Goal: Task Accomplishment & Management: Manage account settings

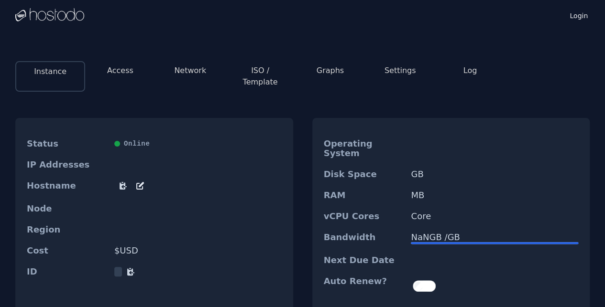
click at [181, 68] on button "Network" at bounding box center [190, 70] width 32 height 11
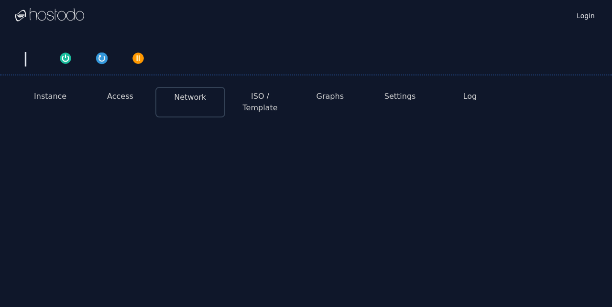
click at [50, 99] on button "Instance" at bounding box center [50, 96] width 33 height 11
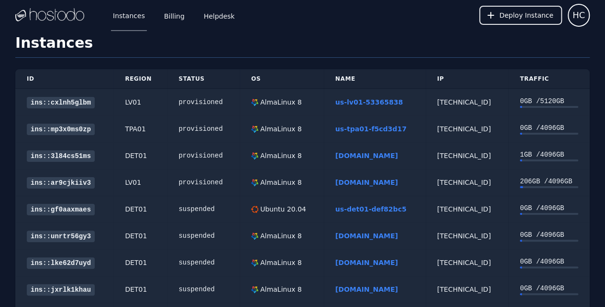
click at [339, 131] on link "us-tpa01-f5cd3d17" at bounding box center [370, 129] width 71 height 8
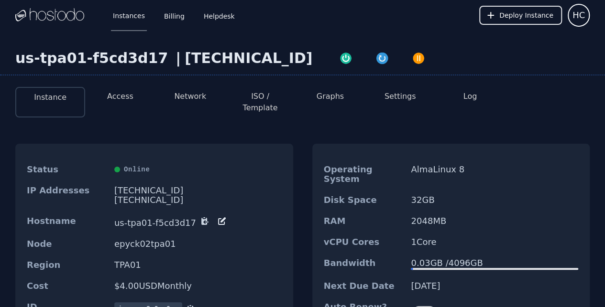
click at [220, 218] on icon at bounding box center [222, 220] width 5 height 5
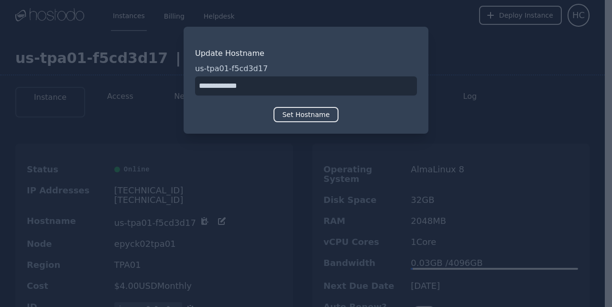
click at [200, 85] on input "input" at bounding box center [306, 86] width 222 height 19
type input "**********"
click at [325, 120] on button "Set Hostname" at bounding box center [306, 114] width 65 height 15
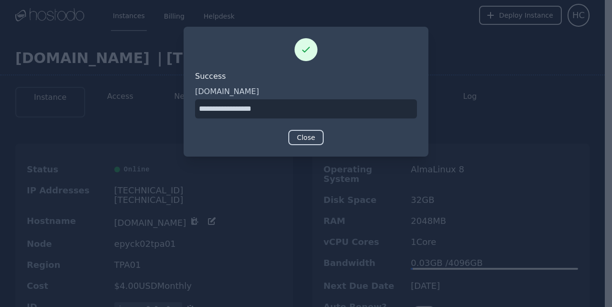
click at [308, 131] on button "Close" at bounding box center [305, 137] width 35 height 15
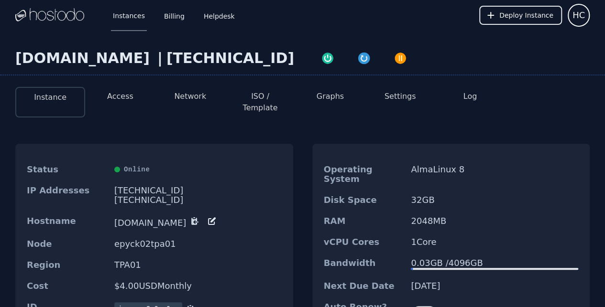
click at [175, 93] on li "Network" at bounding box center [190, 102] width 70 height 31
click at [194, 94] on button "Network" at bounding box center [190, 96] width 32 height 11
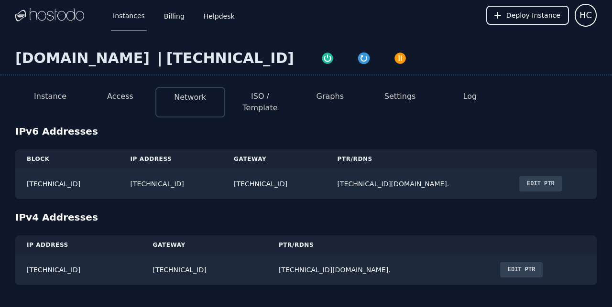
click at [544, 176] on button "Edit PTR" at bounding box center [540, 183] width 43 height 15
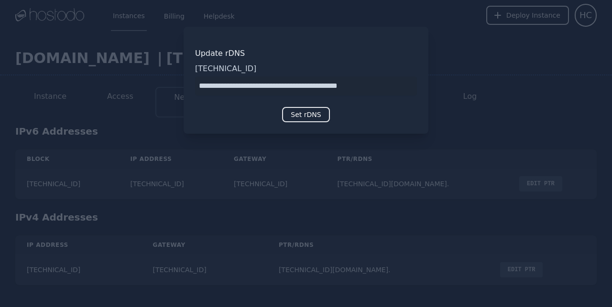
click at [546, 173] on div at bounding box center [306, 153] width 612 height 307
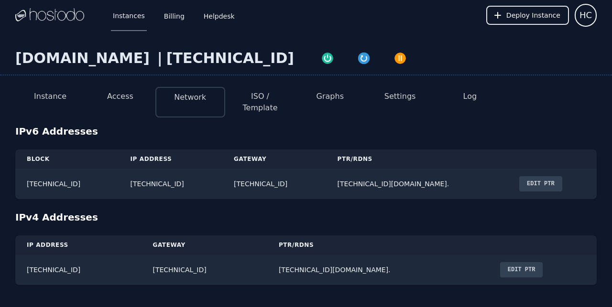
click at [541, 169] on td "Edit PTR" at bounding box center [552, 184] width 89 height 31
click at [556, 176] on button "Edit PTR" at bounding box center [540, 183] width 43 height 15
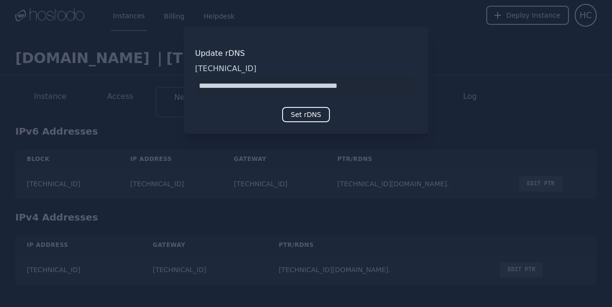
drag, startPoint x: 380, startPoint y: 85, endPoint x: 132, endPoint y: 85, distance: 247.2
click at [132, 85] on div "​ Update rDNS 2606:65c0:20:33b:def4:1f7:9503:3884 Set rDNS" at bounding box center [306, 153] width 612 height 307
type input "**********"
click at [299, 112] on button "Set rDNS" at bounding box center [305, 114] width 47 height 15
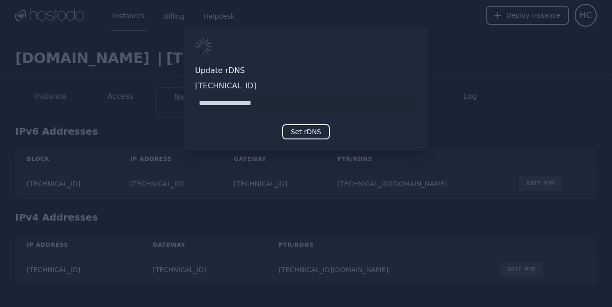
click at [496, 257] on div at bounding box center [306, 153] width 612 height 307
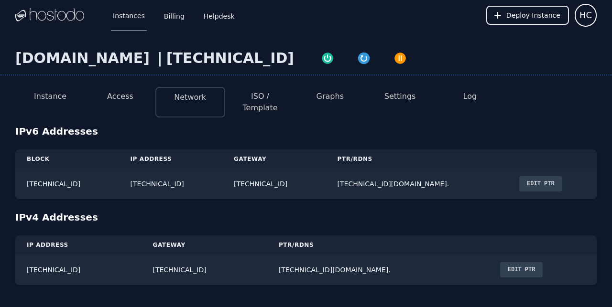
click at [500, 263] on button "Edit PTR" at bounding box center [521, 270] width 43 height 15
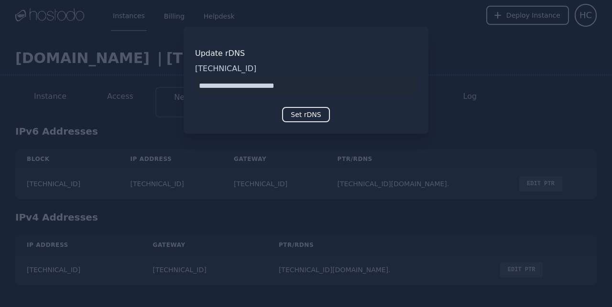
drag, startPoint x: 320, startPoint y: 88, endPoint x: 113, endPoint y: 88, distance: 207.0
click at [113, 88] on div "​ Update rDNS 158.51.125.81 Set rDNS" at bounding box center [306, 153] width 612 height 307
type input "**********"
click at [303, 109] on button "Set rDNS" at bounding box center [305, 114] width 47 height 15
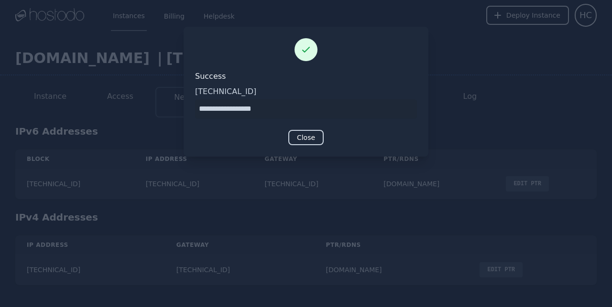
click at [320, 139] on button "Close" at bounding box center [305, 137] width 35 height 15
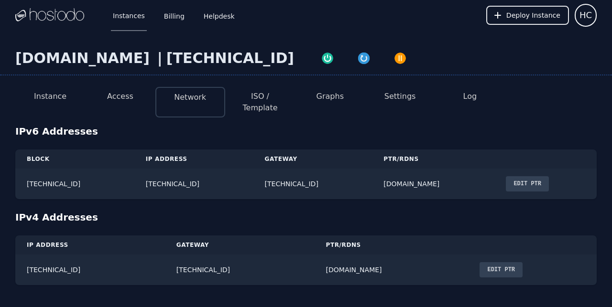
click at [109, 99] on button "Access" at bounding box center [120, 96] width 26 height 11
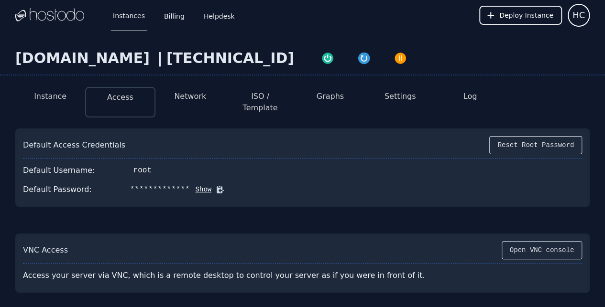
click at [282, 94] on button "ISO / Template" at bounding box center [260, 102] width 55 height 23
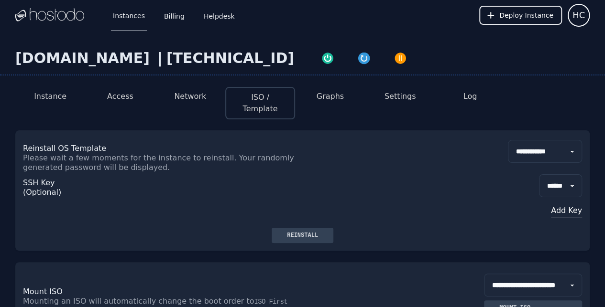
click at [545, 143] on select "**********" at bounding box center [545, 151] width 74 height 23
click at [123, 104] on li "Access" at bounding box center [120, 103] width 70 height 33
click at [126, 99] on button "Access" at bounding box center [120, 96] width 26 height 11
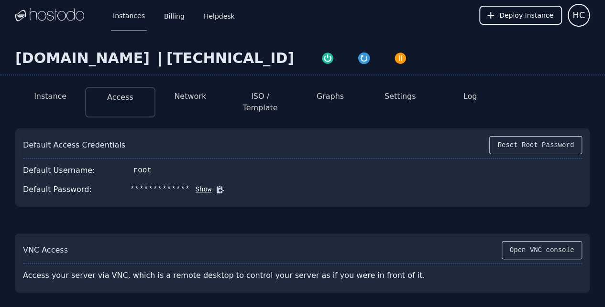
click at [203, 95] on button "Network" at bounding box center [190, 96] width 32 height 11
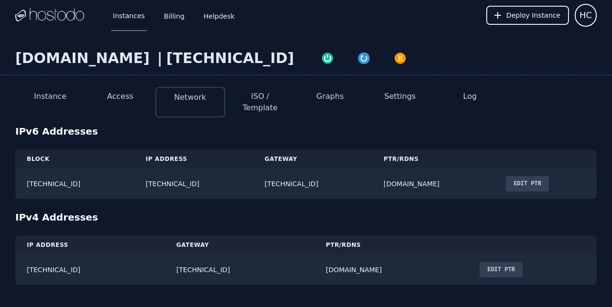
click at [258, 97] on button "ISO / Template" at bounding box center [260, 102] width 55 height 23
select select "**"
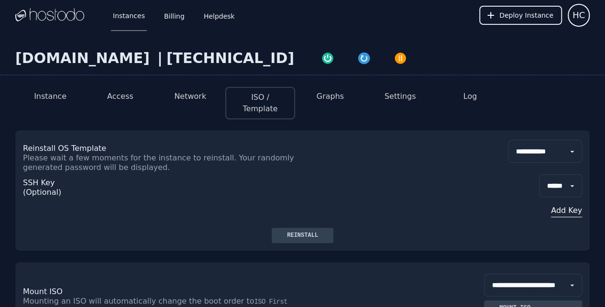
click at [120, 95] on button "Access" at bounding box center [120, 96] width 26 height 11
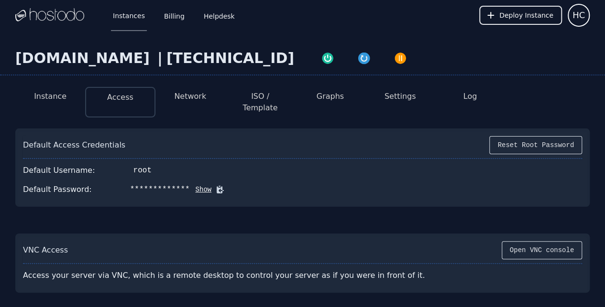
click at [248, 94] on button "ISO / Template" at bounding box center [260, 102] width 55 height 23
select select "**"
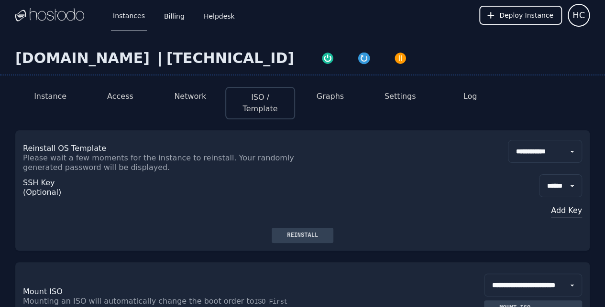
click at [508, 140] on select "**********" at bounding box center [545, 151] width 74 height 23
click at [514, 146] on select "**********" at bounding box center [545, 151] width 74 height 23
click at [508, 140] on select "**********" at bounding box center [545, 151] width 74 height 23
click at [130, 11] on link "Instances" at bounding box center [129, 16] width 36 height 32
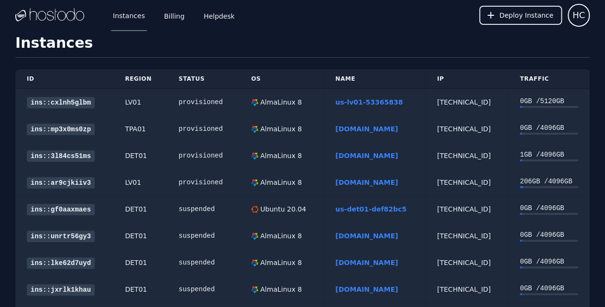
click at [352, 126] on link "[DOMAIN_NAME]" at bounding box center [366, 129] width 63 height 8
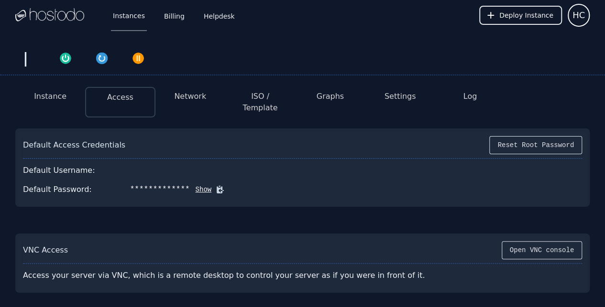
click at [190, 94] on button "Network" at bounding box center [190, 96] width 32 height 11
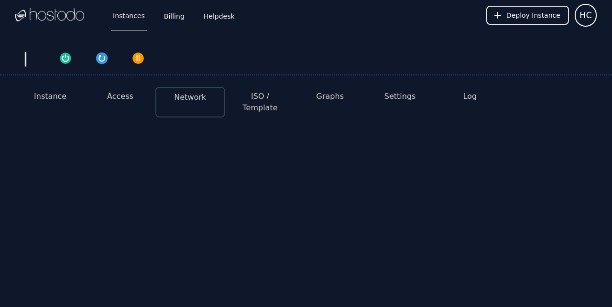
click at [51, 98] on button "Instance" at bounding box center [50, 96] width 33 height 11
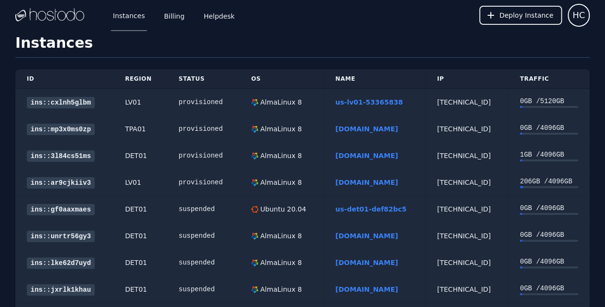
click at [349, 129] on link "[DOMAIN_NAME]" at bounding box center [366, 129] width 63 height 8
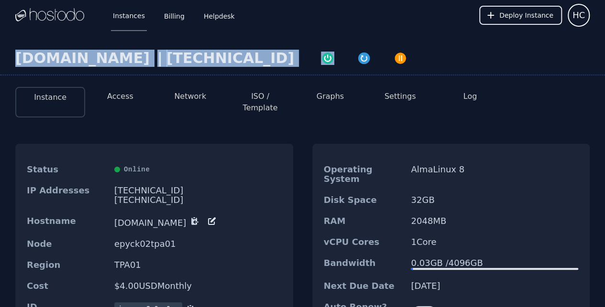
drag, startPoint x: 17, startPoint y: 58, endPoint x: 283, endPoint y: 61, distance: 265.4
click at [283, 61] on div "node.nuoshunsL.com | 158.51.125.81" at bounding box center [302, 63] width 605 height 26
copy div "node.nuoshunsL.com | 158.51.125.81"
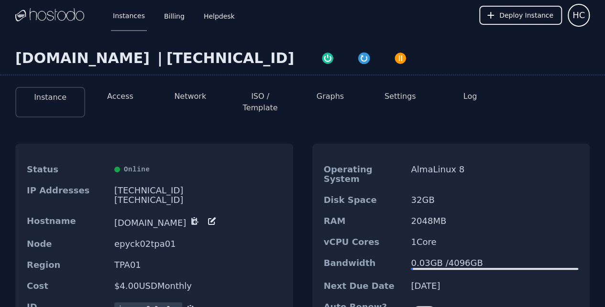
click at [186, 260] on div "Region TPA01" at bounding box center [154, 265] width 278 height 21
click at [199, 93] on button "Network" at bounding box center [190, 96] width 32 height 11
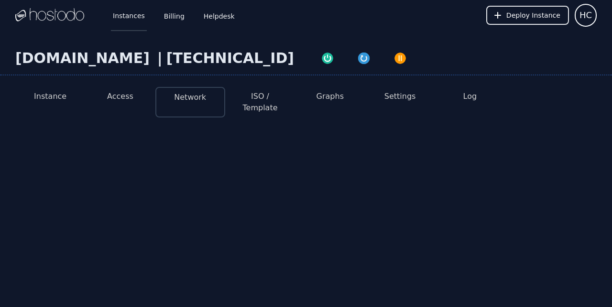
click at [124, 16] on link "Instances" at bounding box center [129, 16] width 36 height 32
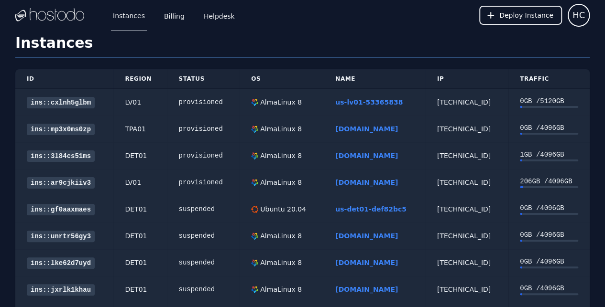
click at [348, 105] on link "us-lv01-53365838" at bounding box center [368, 102] width 67 height 8
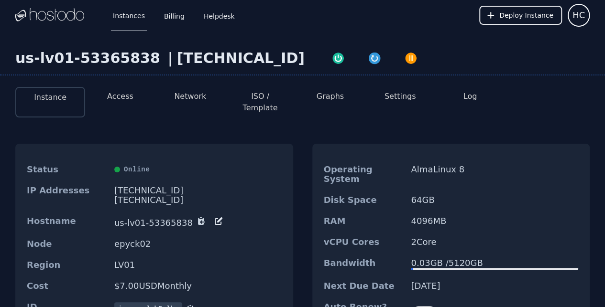
click at [214, 217] on icon at bounding box center [219, 222] width 10 height 10
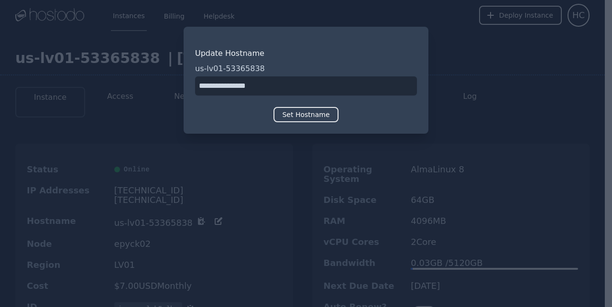
drag, startPoint x: 274, startPoint y: 83, endPoint x: 0, endPoint y: 82, distance: 274.5
click at [0, 82] on div "​ Update Hostname us-lv01-53365838 Set Hostname" at bounding box center [306, 153] width 612 height 307
type input "**********"
click at [284, 113] on button "Set Hostname" at bounding box center [306, 114] width 65 height 15
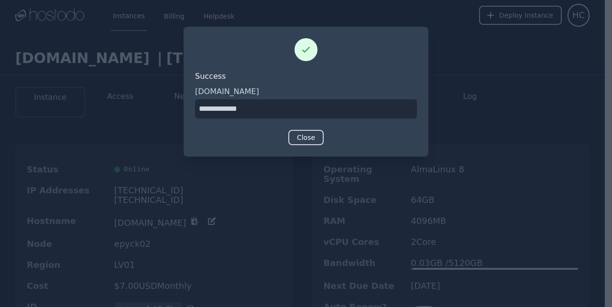
click at [306, 133] on button "Close" at bounding box center [305, 137] width 35 height 15
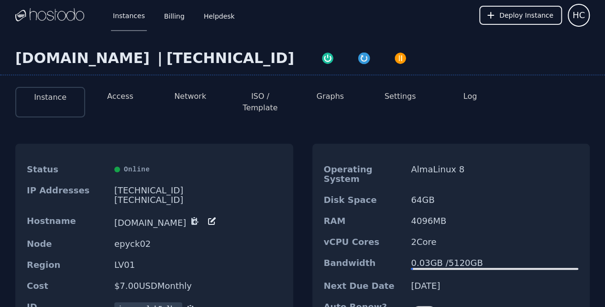
click at [201, 90] on li "Network" at bounding box center [190, 102] width 70 height 31
click at [202, 91] on button "Network" at bounding box center [190, 96] width 32 height 11
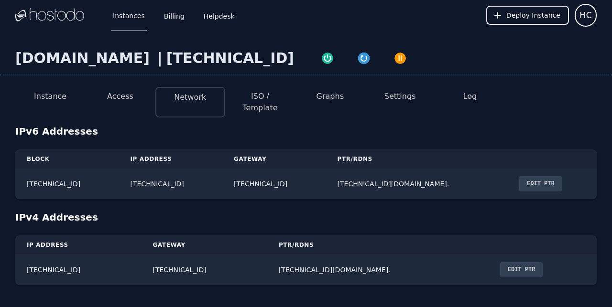
click at [559, 178] on button "Edit PTR" at bounding box center [540, 183] width 43 height 15
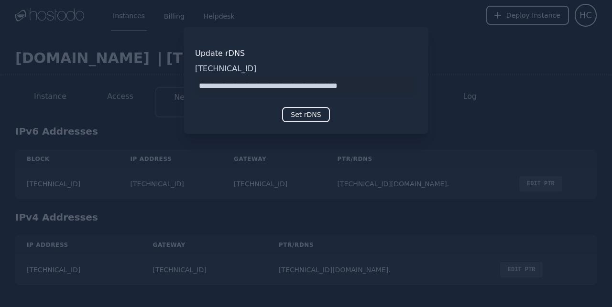
drag, startPoint x: 397, startPoint y: 82, endPoint x: 90, endPoint y: 84, distance: 307.0
click at [90, 84] on div "​ Update rDNS 2606:65c0:10:7a:8776:10c9:ec16:e8d1 Set rDNS" at bounding box center [306, 153] width 612 height 307
type input "**********"
click at [316, 109] on button "Set rDNS" at bounding box center [305, 114] width 47 height 15
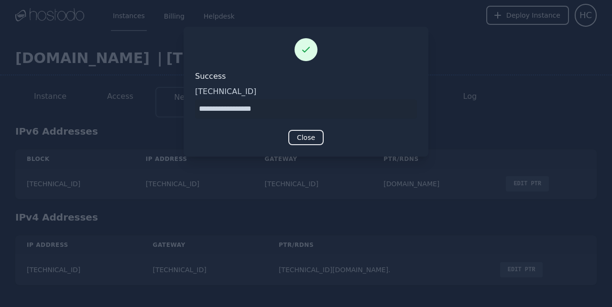
click at [302, 153] on div "Success 2606:65c0:10:7a:8776:10c9:ec16:e8d1 Close" at bounding box center [306, 92] width 245 height 130
click at [316, 129] on div "Success 2606:65c0:10:7a:8776:10c9:ec16:e8d1 Close" at bounding box center [306, 92] width 245 height 130
click at [306, 140] on button "Close" at bounding box center [305, 137] width 35 height 15
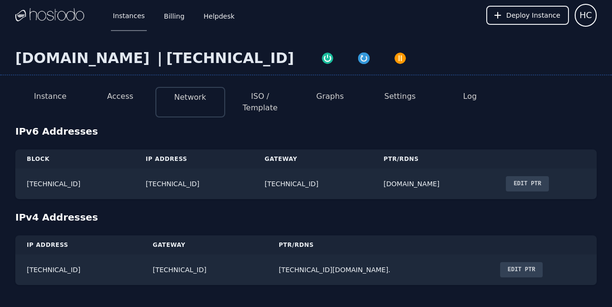
click at [500, 263] on button "Edit PTR" at bounding box center [521, 270] width 43 height 15
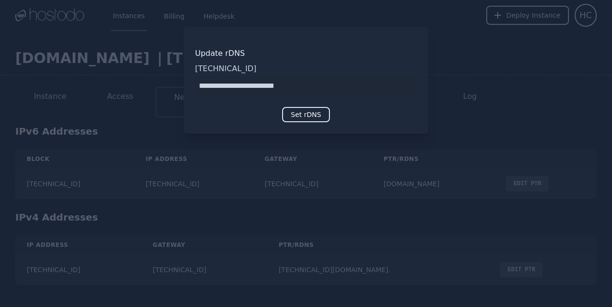
drag, startPoint x: 321, startPoint y: 88, endPoint x: 130, endPoint y: 88, distance: 190.8
click at [131, 88] on div "​ Update rDNS 158.51.124.27 Set rDNS" at bounding box center [306, 153] width 612 height 307
type input "**********"
click at [305, 112] on button "Set rDNS" at bounding box center [305, 114] width 47 height 15
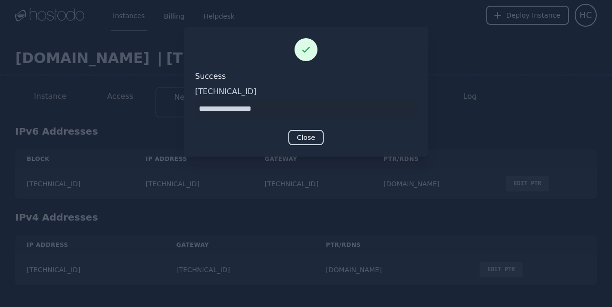
click at [308, 138] on button "Close" at bounding box center [305, 137] width 35 height 15
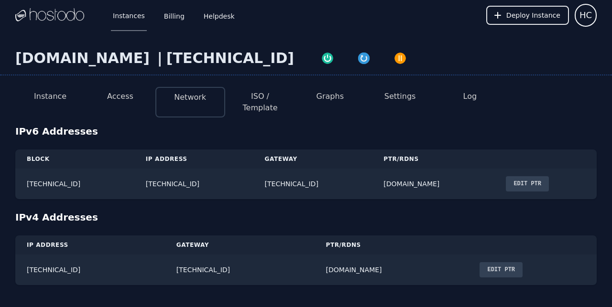
click at [124, 95] on button "Access" at bounding box center [120, 96] width 26 height 11
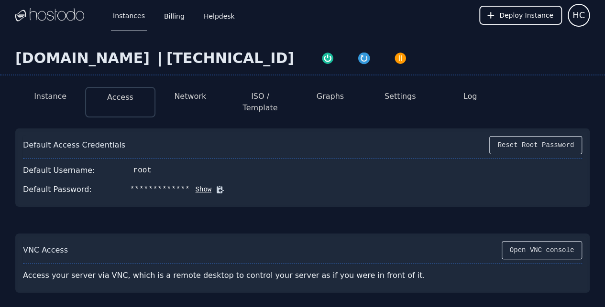
click at [54, 96] on button "Instance" at bounding box center [50, 96] width 33 height 11
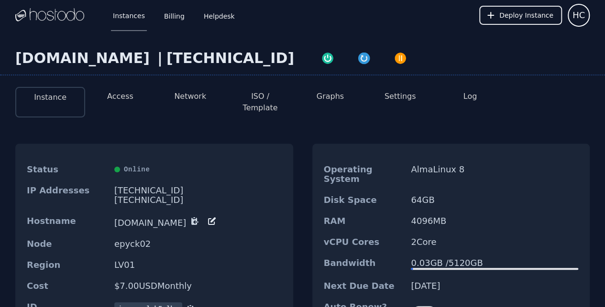
click at [196, 217] on dd "chinasptd.com" at bounding box center [197, 222] width 167 height 11
click at [208, 219] on icon at bounding box center [211, 222] width 7 height 7
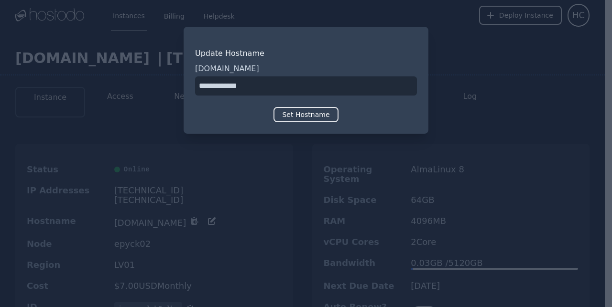
click at [200, 84] on input "input" at bounding box center [306, 86] width 222 height 19
type input "**********"
click at [322, 111] on button "Set Hostname" at bounding box center [306, 114] width 65 height 15
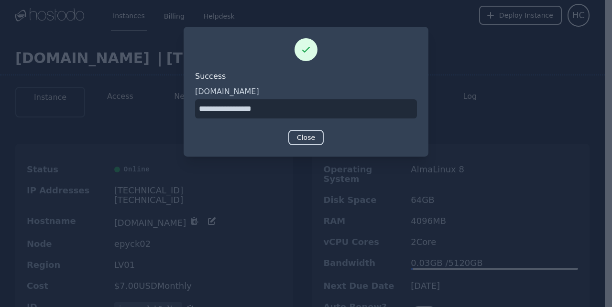
click at [298, 138] on button "Close" at bounding box center [305, 137] width 35 height 15
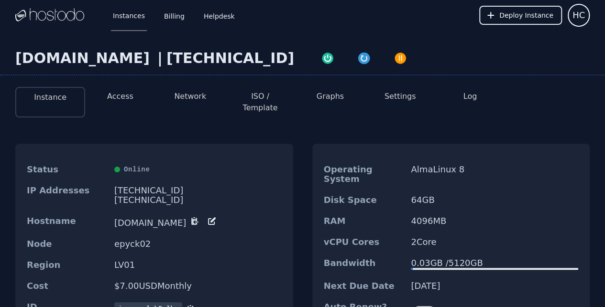
click at [118, 94] on button "Access" at bounding box center [120, 96] width 26 height 11
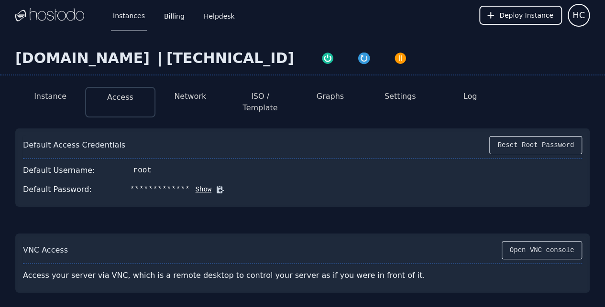
click at [339, 94] on button "Graphs" at bounding box center [330, 96] width 27 height 11
click at [263, 99] on button "ISO / Template" at bounding box center [260, 102] width 55 height 23
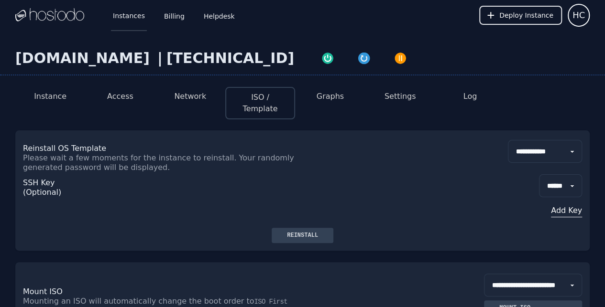
click at [131, 18] on link "Instances" at bounding box center [129, 16] width 36 height 32
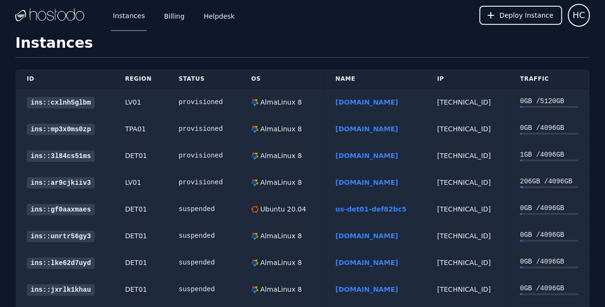
click at [346, 103] on link "[DOMAIN_NAME]" at bounding box center [366, 102] width 63 height 8
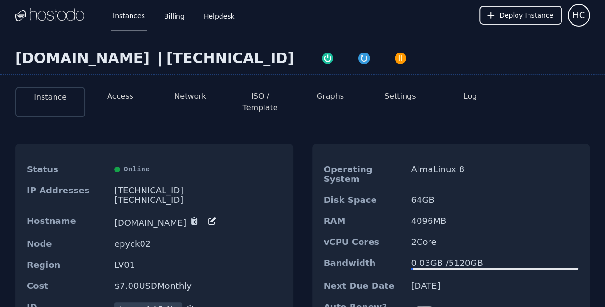
click at [31, 62] on div "[DOMAIN_NAME] | [TECHNICAL_ID]" at bounding box center [302, 63] width 605 height 26
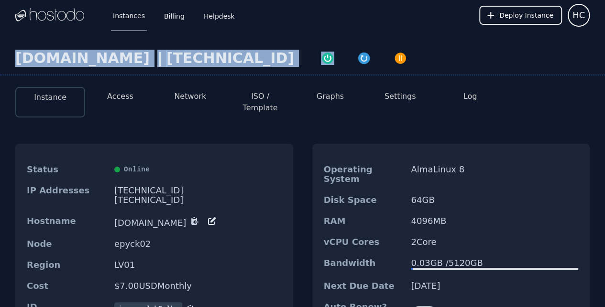
drag, startPoint x: 15, startPoint y: 57, endPoint x: 266, endPoint y: 63, distance: 250.6
click at [266, 63] on div "[DOMAIN_NAME] | [TECHNICAL_ID]" at bounding box center [302, 63] width 605 height 26
copy div "[DOMAIN_NAME] | [TECHNICAL_ID]"
click at [126, 93] on button "Access" at bounding box center [120, 96] width 26 height 11
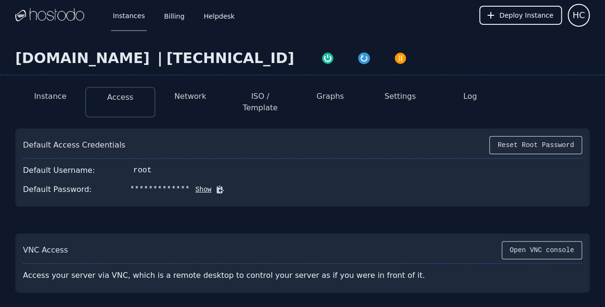
click at [189, 96] on button "Network" at bounding box center [190, 96] width 32 height 11
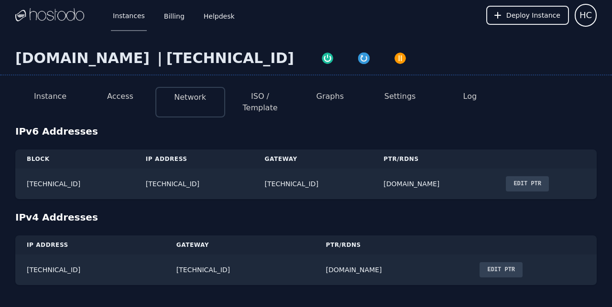
click at [118, 91] on li "Access" at bounding box center [120, 102] width 70 height 31
click at [118, 93] on button "Access" at bounding box center [120, 96] width 26 height 11
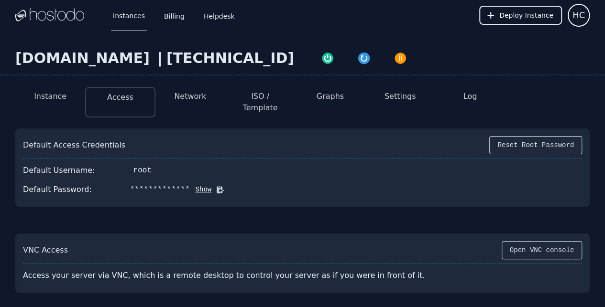
click at [59, 98] on button "Instance" at bounding box center [50, 96] width 33 height 11
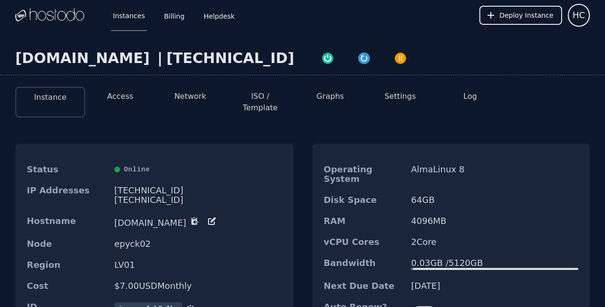
click at [200, 90] on li "Network" at bounding box center [190, 102] width 70 height 31
click at [201, 96] on button "Network" at bounding box center [190, 96] width 32 height 11
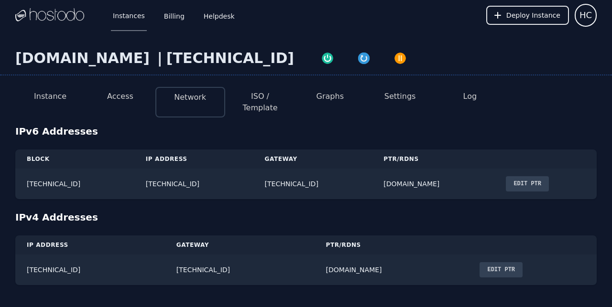
click at [261, 94] on button "ISO / Template" at bounding box center [260, 102] width 55 height 23
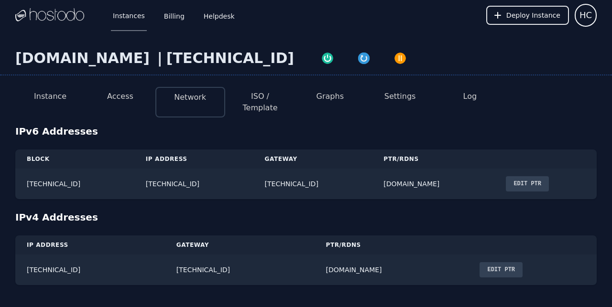
click at [261, 95] on button "ISO / Template" at bounding box center [260, 102] width 55 height 23
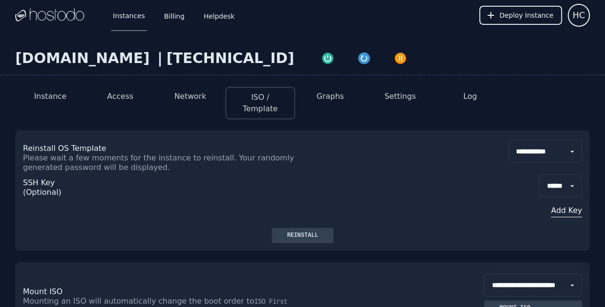
click at [332, 91] on button "Graphs" at bounding box center [330, 96] width 27 height 11
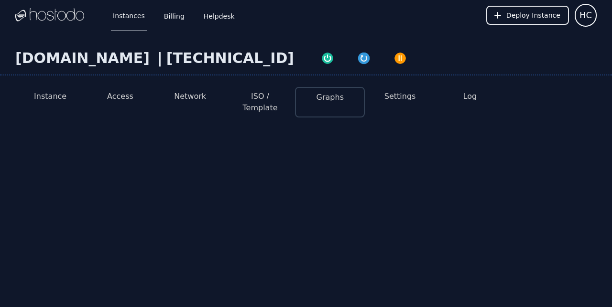
click at [401, 92] on button "Settings" at bounding box center [400, 96] width 32 height 11
select select "***"
click at [342, 96] on li "Graphs" at bounding box center [330, 102] width 70 height 31
select select "***"
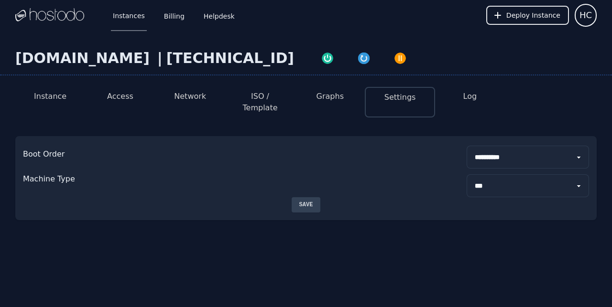
click at [251, 96] on button "ISO / Template" at bounding box center [260, 102] width 55 height 23
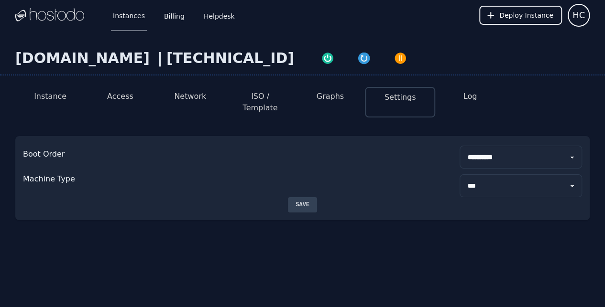
select select "**"
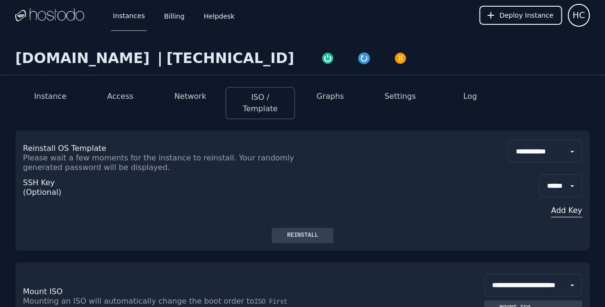
click at [243, 96] on button "ISO / Template" at bounding box center [260, 103] width 53 height 23
